Goal: Task Accomplishment & Management: Manage account settings

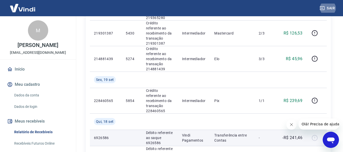
scroll to position [482, 0]
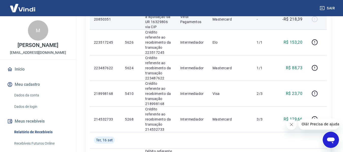
scroll to position [178, 0]
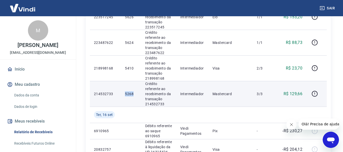
drag, startPoint x: 125, startPoint y: 94, endPoint x: 135, endPoint y: 92, distance: 10.6
click at [135, 92] on p "5268" at bounding box center [131, 93] width 12 height 5
copy p "5268"
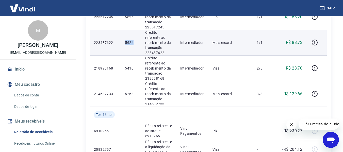
drag, startPoint x: 125, startPoint y: 43, endPoint x: 133, endPoint y: 43, distance: 8.4
click at [133, 43] on p "5624" at bounding box center [131, 42] width 12 height 5
copy p "5624"
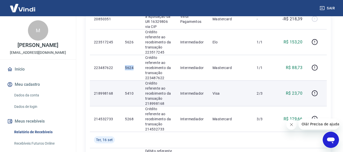
scroll to position [152, 0]
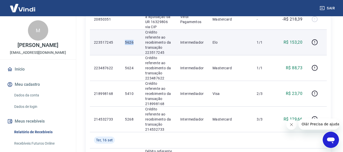
drag, startPoint x: 125, startPoint y: 42, endPoint x: 137, endPoint y: 43, distance: 12.5
click at [137, 43] on td "5626" at bounding box center [131, 42] width 20 height 26
copy p "5626"
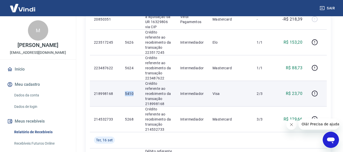
drag, startPoint x: 125, startPoint y: 94, endPoint x: 133, endPoint y: 94, distance: 8.1
click at [133, 94] on p "5410" at bounding box center [131, 93] width 12 height 5
copy p "5410"
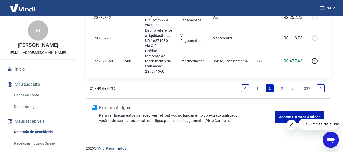
scroll to position [528, 0]
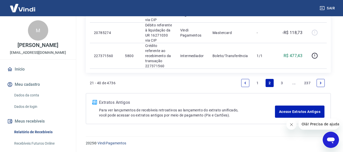
click at [259, 86] on link "1" at bounding box center [257, 83] width 8 height 8
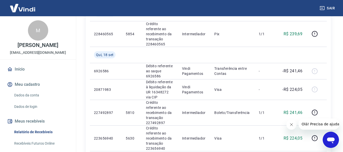
scroll to position [494, 0]
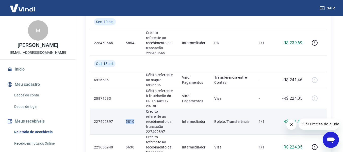
drag, startPoint x: 126, startPoint y: 63, endPoint x: 134, endPoint y: 62, distance: 7.4
click at [134, 119] on p "5810" at bounding box center [132, 121] width 12 height 5
copy p "5810"
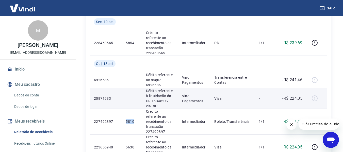
copy p "5810"
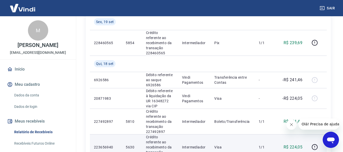
click at [129, 145] on p "5630" at bounding box center [132, 147] width 12 height 5
drag, startPoint x: 127, startPoint y: 84, endPoint x: 135, endPoint y: 84, distance: 7.9
click at [135, 145] on p "5630" at bounding box center [132, 147] width 12 height 5
copy p "5630"
